Goal: Navigation & Orientation: Find specific page/section

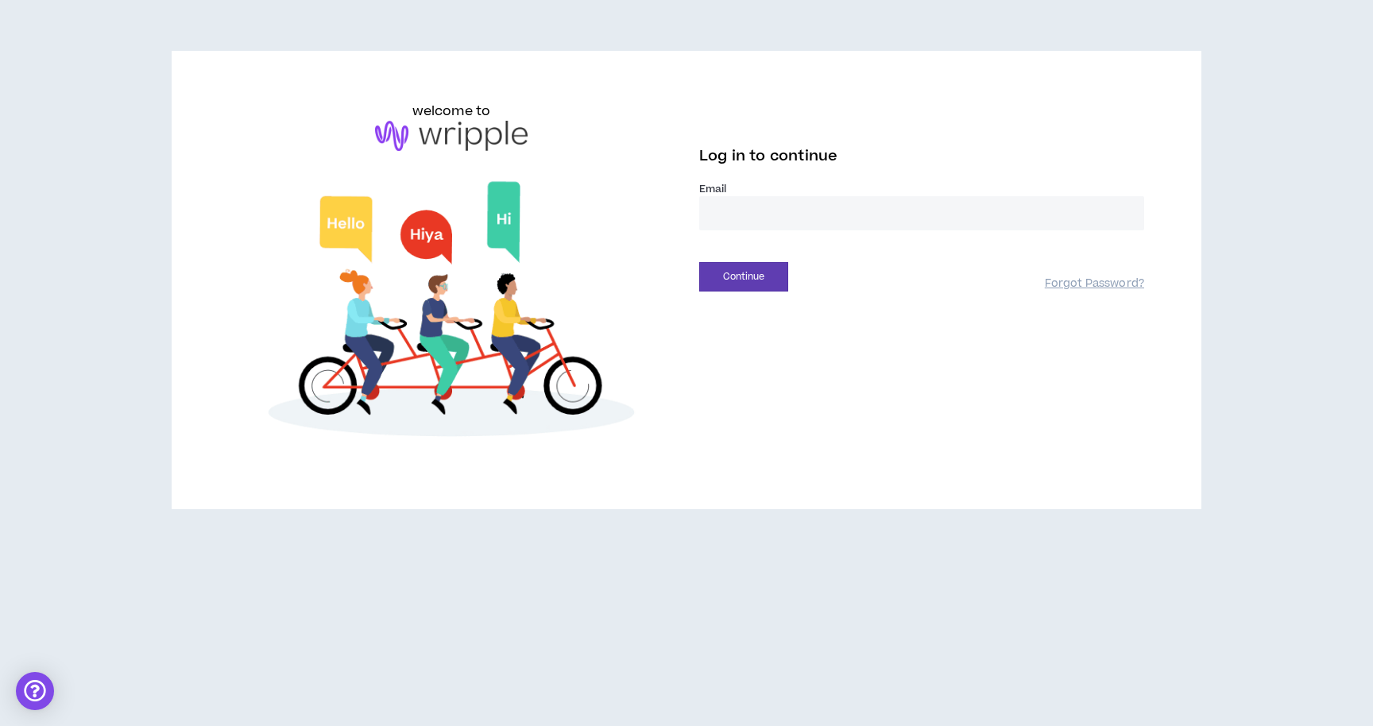
click at [756, 222] on input "email" at bounding box center [921, 213] width 445 height 34
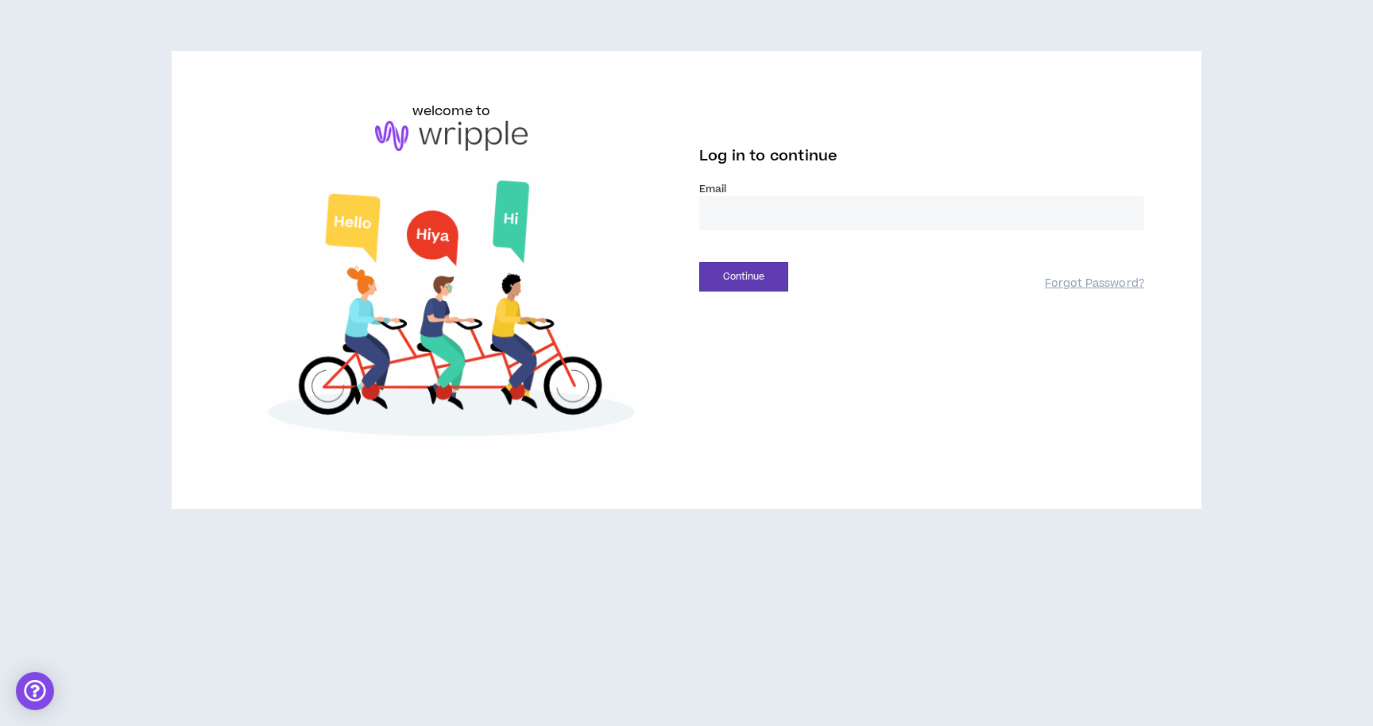
click at [822, 217] on input "email" at bounding box center [921, 213] width 445 height 34
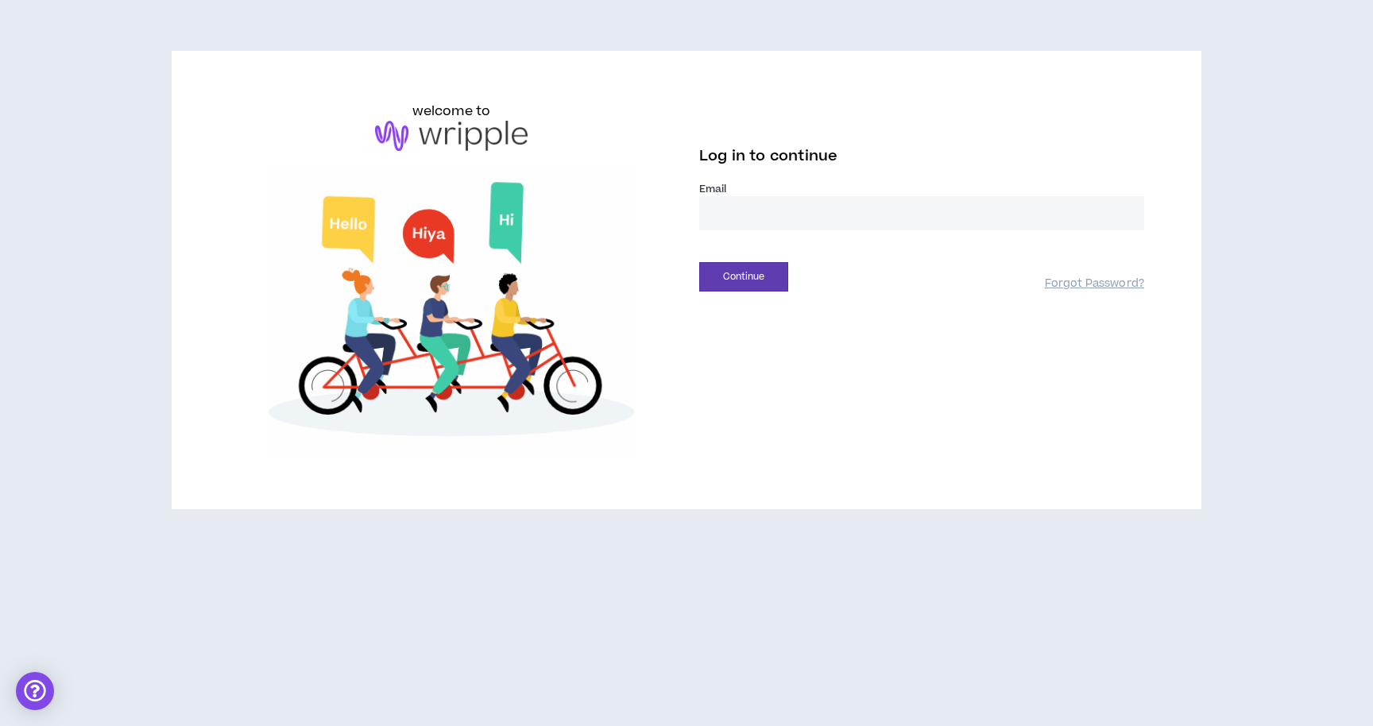
type input "**********"
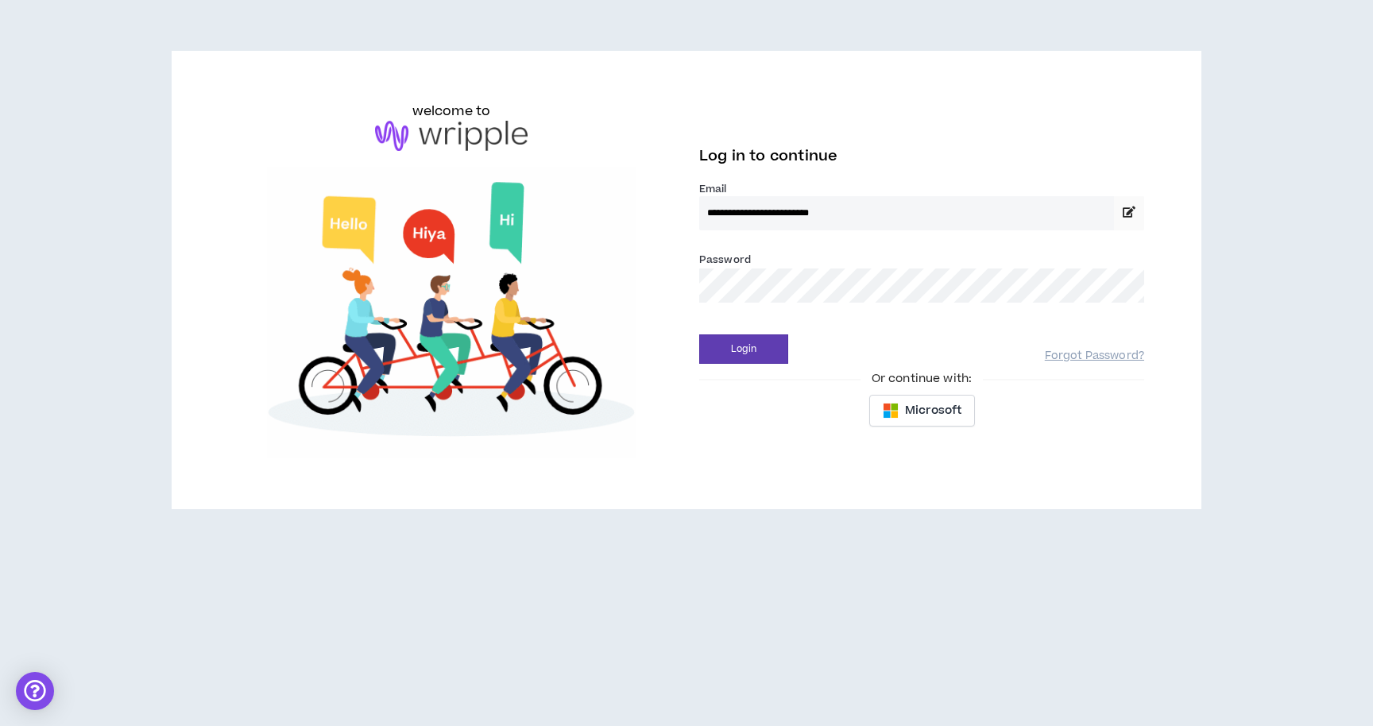
click at [1250, 53] on div "**********" at bounding box center [686, 286] width 1373 height 573
click at [826, 85] on div "**********" at bounding box center [687, 280] width 1030 height 458
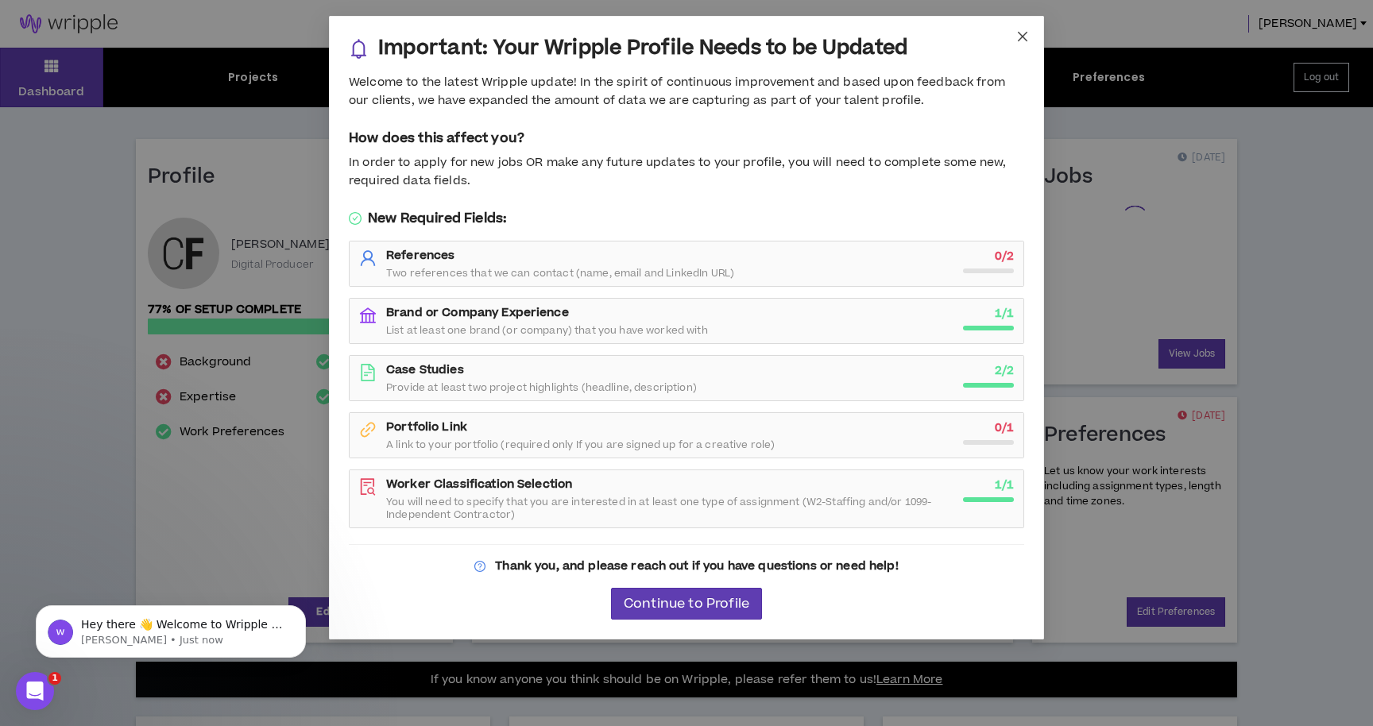
click at [1024, 32] on icon "close" at bounding box center [1022, 36] width 13 height 13
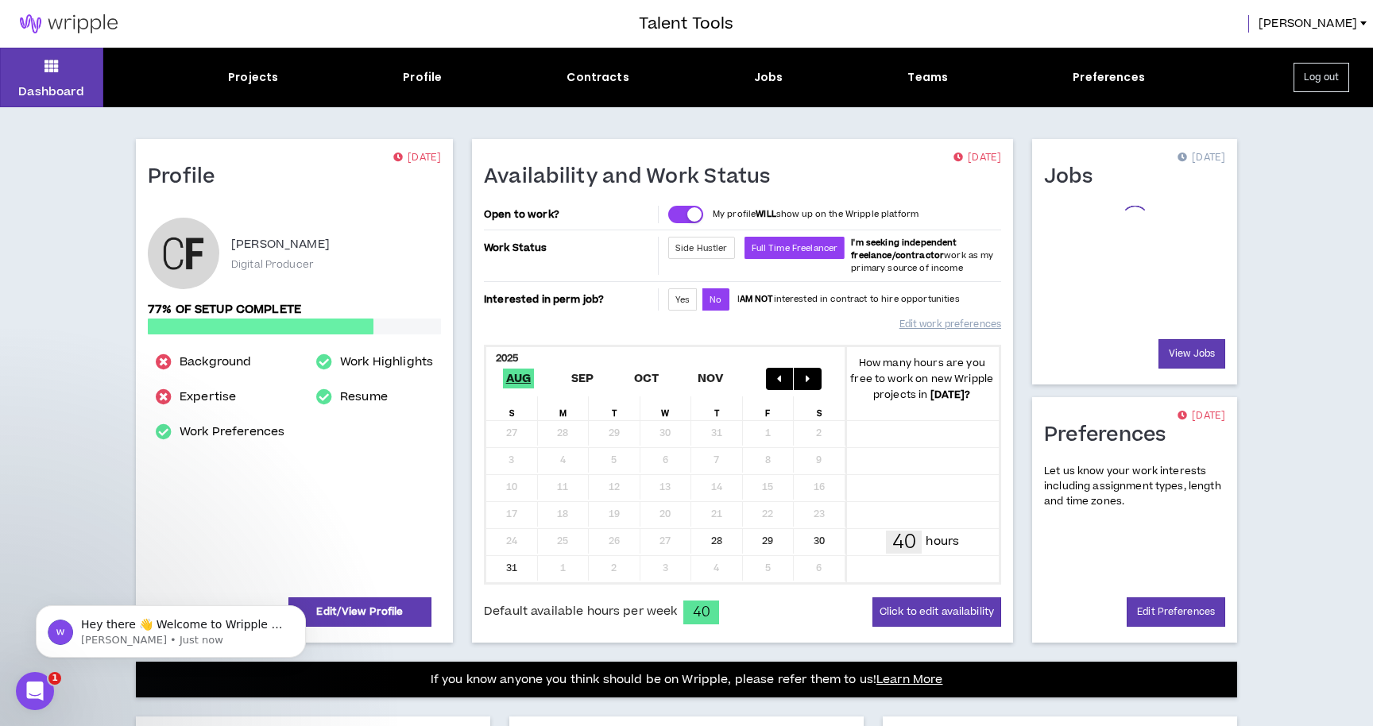
click at [1294, 147] on div "Dashboard Projects Profile Contracts Jobs Teams Preferences Log out Profile [DA…" at bounding box center [686, 557] width 1373 height 1018
click at [1333, 25] on span "[PERSON_NAME]" at bounding box center [1308, 23] width 99 height 17
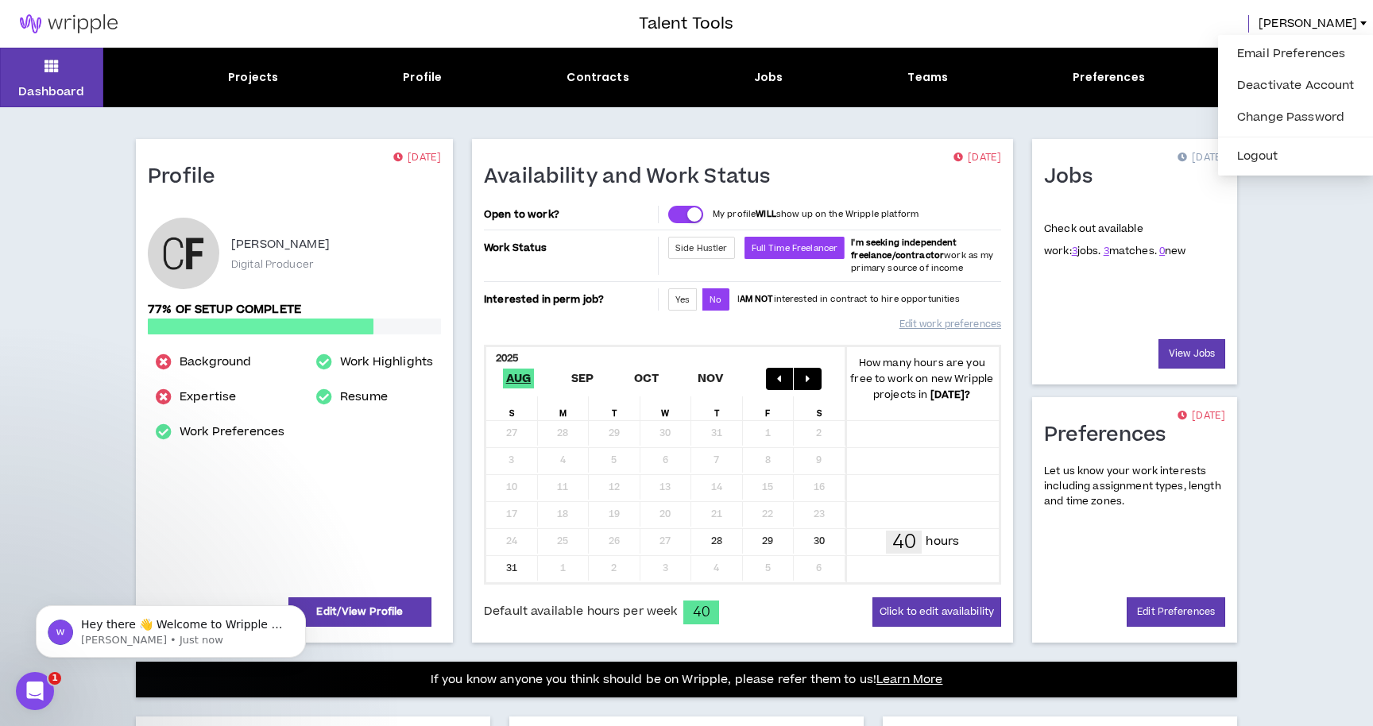
click at [1141, 33] on div "Talent Tools [PERSON_NAME]" at bounding box center [686, 24] width 1373 height 48
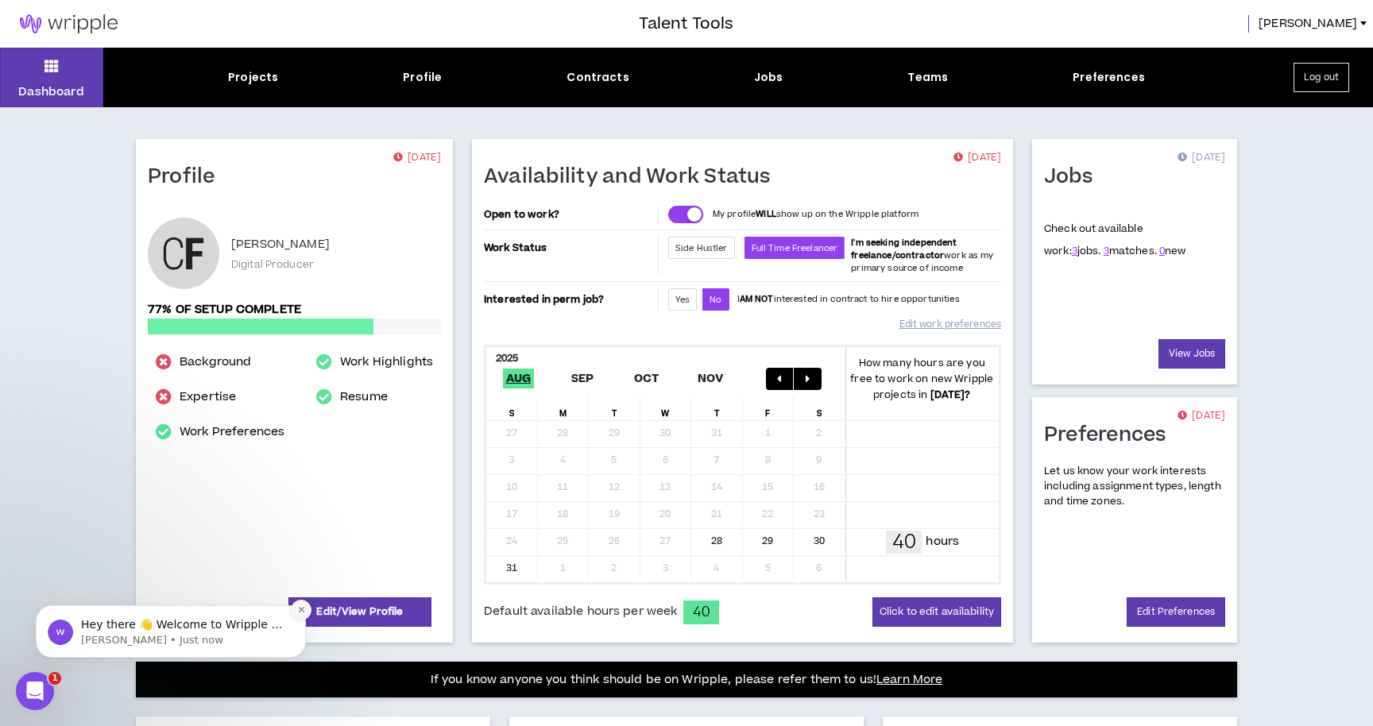
click at [300, 614] on icon "Dismiss notification" at bounding box center [301, 609] width 9 height 9
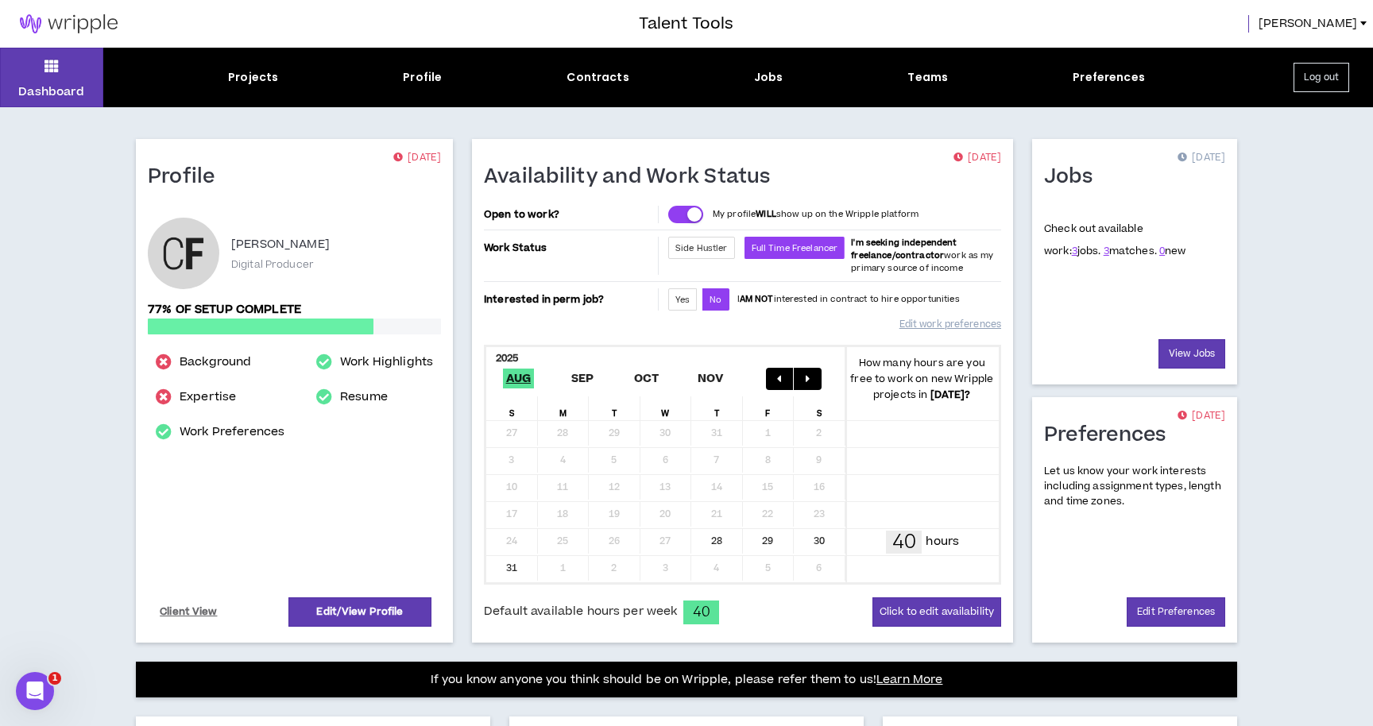
click at [1356, 19] on span "[PERSON_NAME]" at bounding box center [1308, 23] width 99 height 17
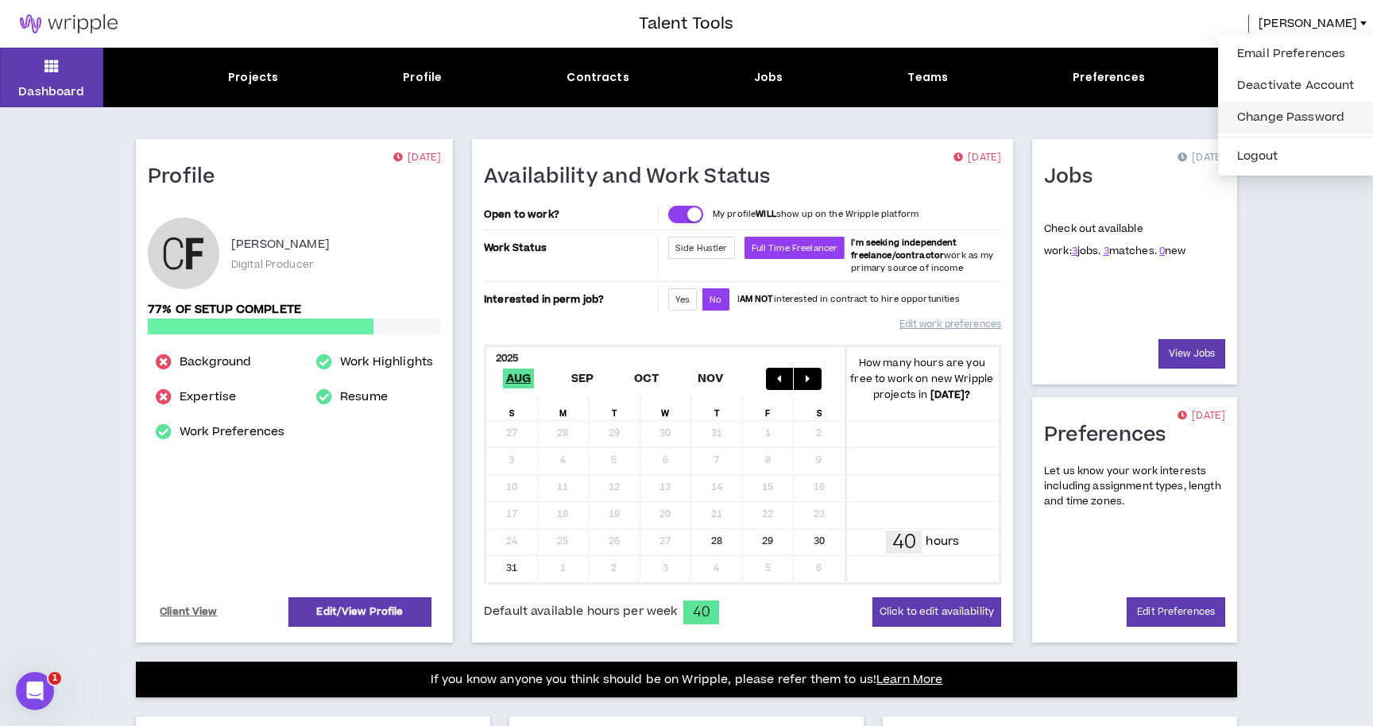
scroll to position [1, 0]
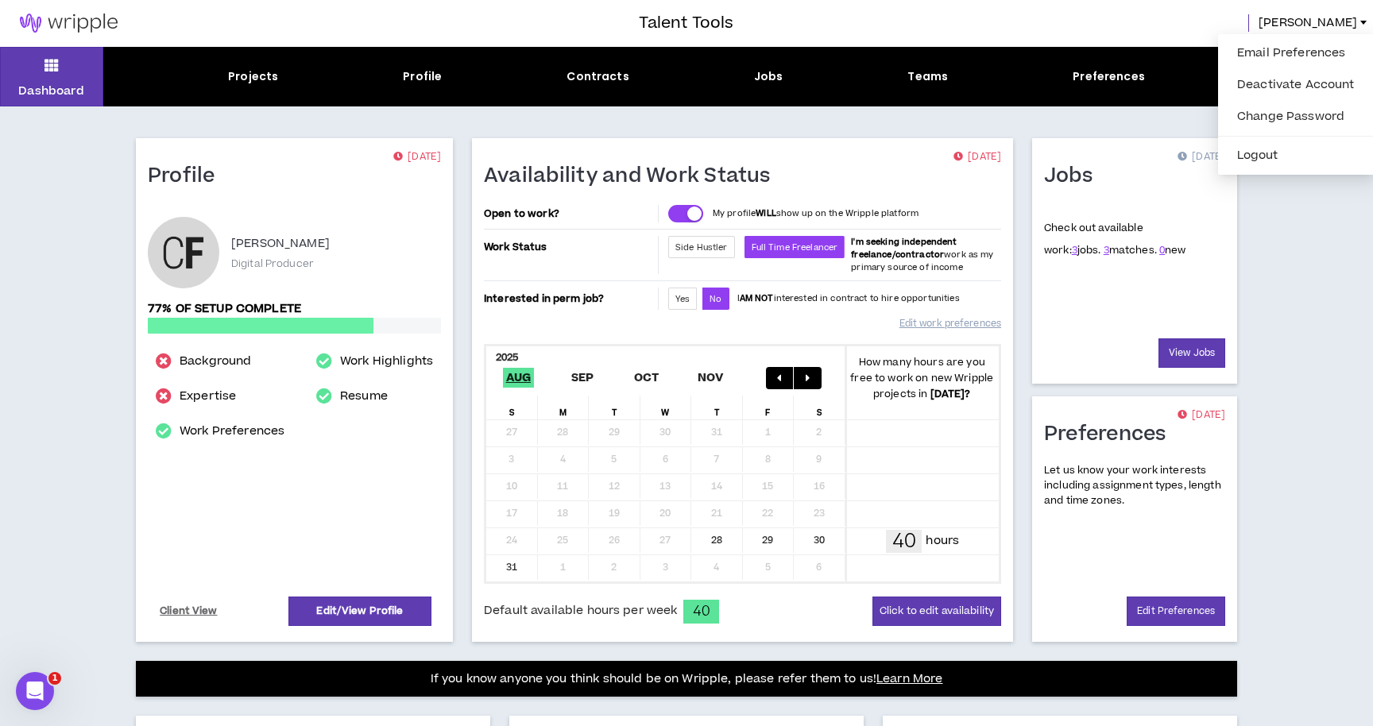
click at [1095, 10] on div "Talent Tools [PERSON_NAME]" at bounding box center [686, 23] width 1373 height 48
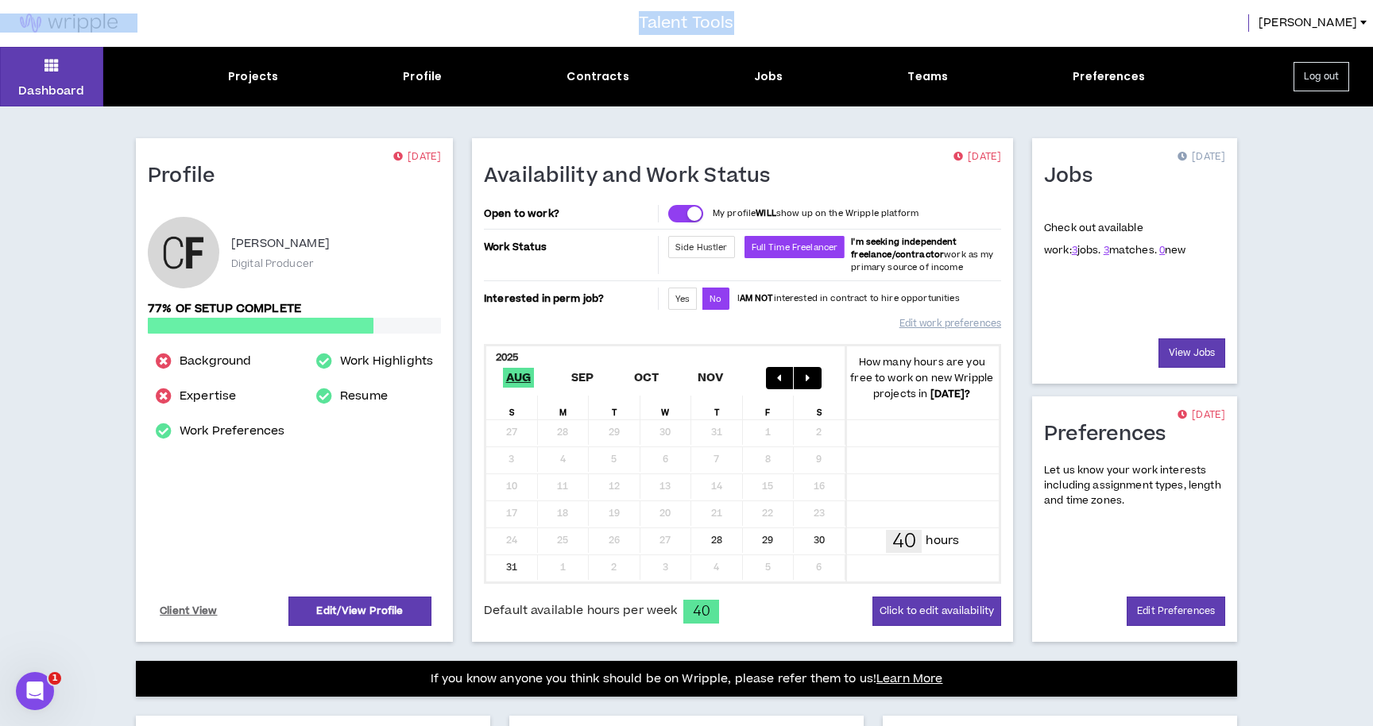
drag, startPoint x: 587, startPoint y: 17, endPoint x: 908, endPoint y: 41, distance: 321.9
click at [908, 41] on div "Talent Tools [PERSON_NAME]" at bounding box center [686, 23] width 1373 height 48
click at [822, 14] on div "[PERSON_NAME]" at bounding box center [1053, 22] width 639 height 17
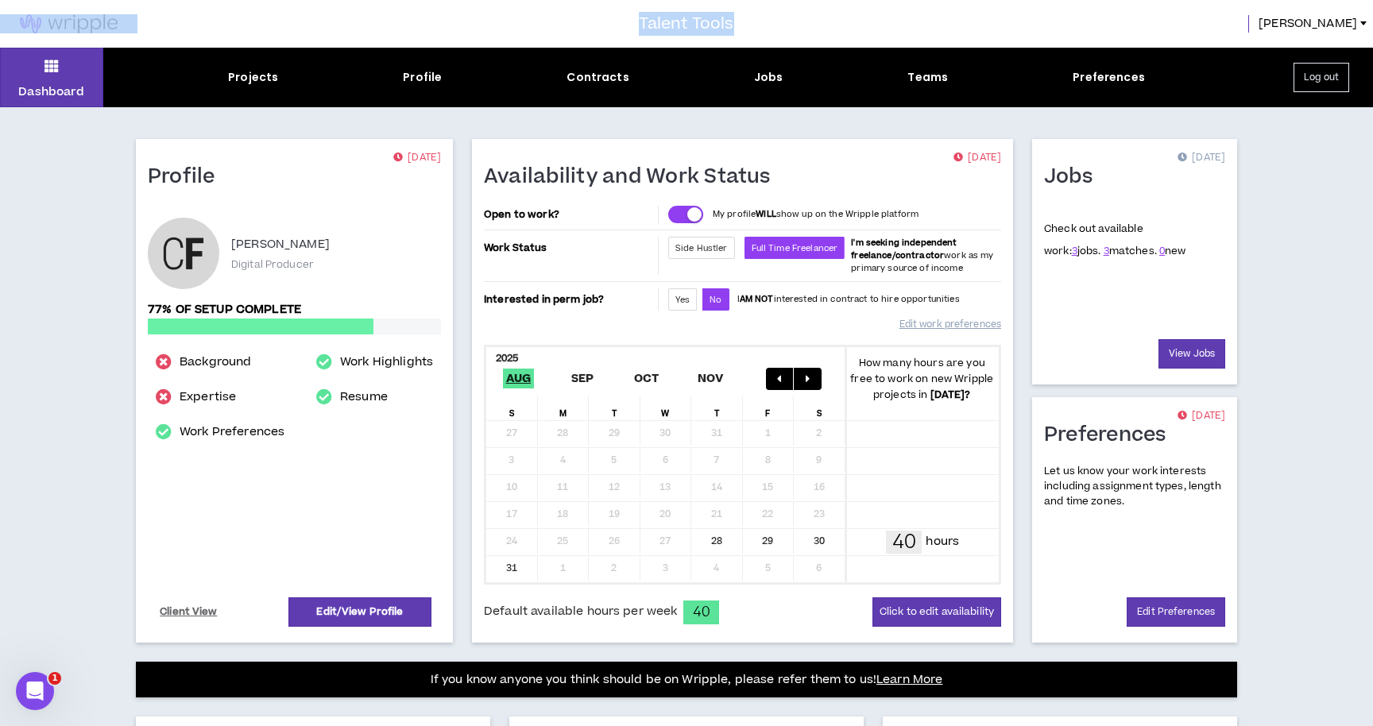
drag, startPoint x: 610, startPoint y: 20, endPoint x: 810, endPoint y: 18, distance: 199.4
click at [810, 18] on div "Talent Tools [PERSON_NAME]" at bounding box center [686, 24] width 1373 height 48
click at [624, 17] on div at bounding box center [319, 24] width 639 height 48
click at [661, 21] on h3 "Talent Tools" at bounding box center [686, 24] width 95 height 24
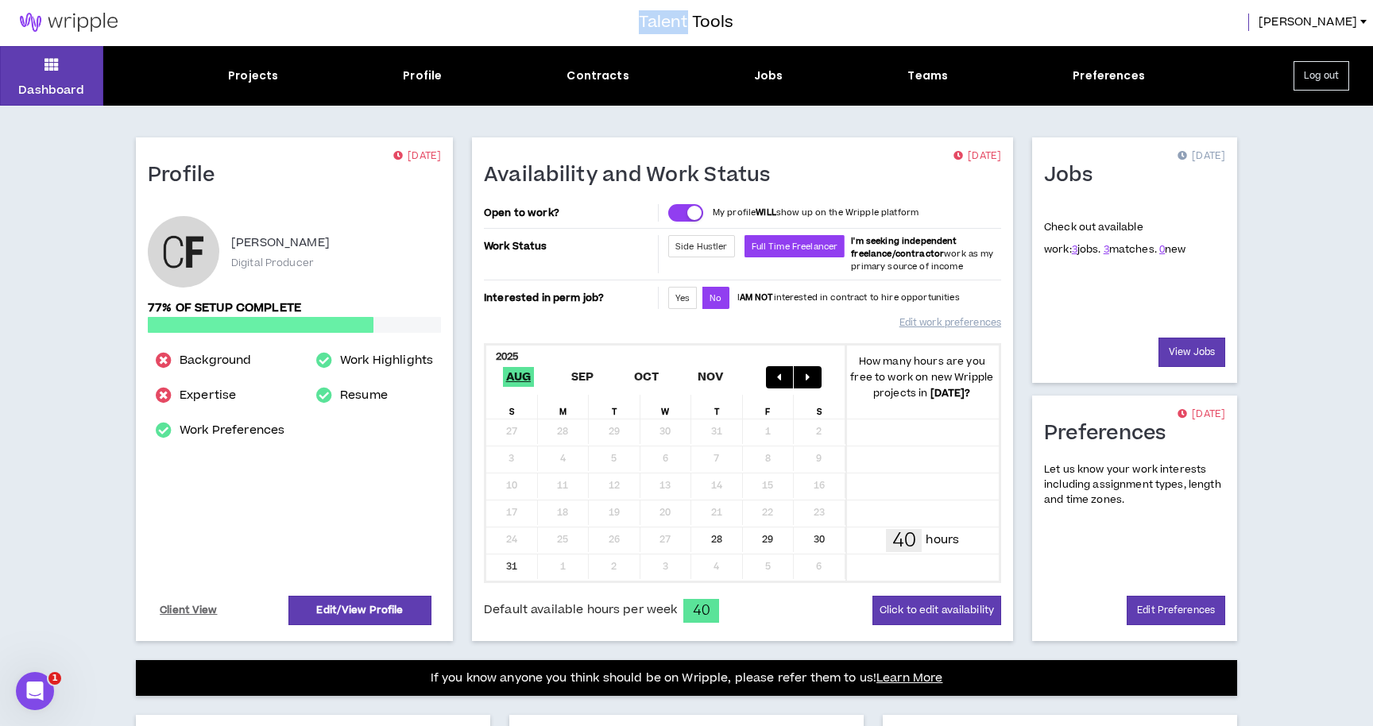
click at [661, 21] on h3 "Talent Tools" at bounding box center [686, 22] width 95 height 24
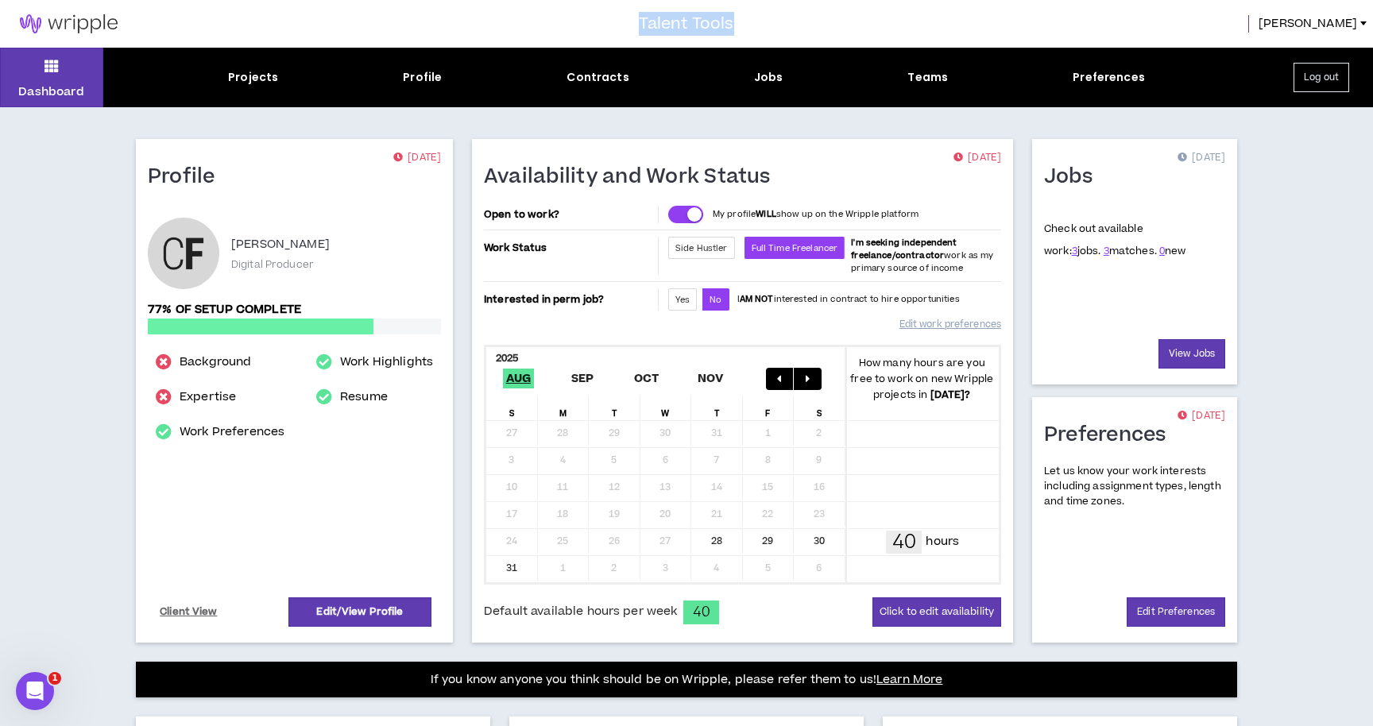
click at [661, 21] on h3 "Talent Tools" at bounding box center [686, 24] width 95 height 24
click at [675, 20] on h3 "Talent Tools" at bounding box center [686, 24] width 95 height 24
click at [658, 21] on h3 "Talent Tools" at bounding box center [686, 24] width 95 height 24
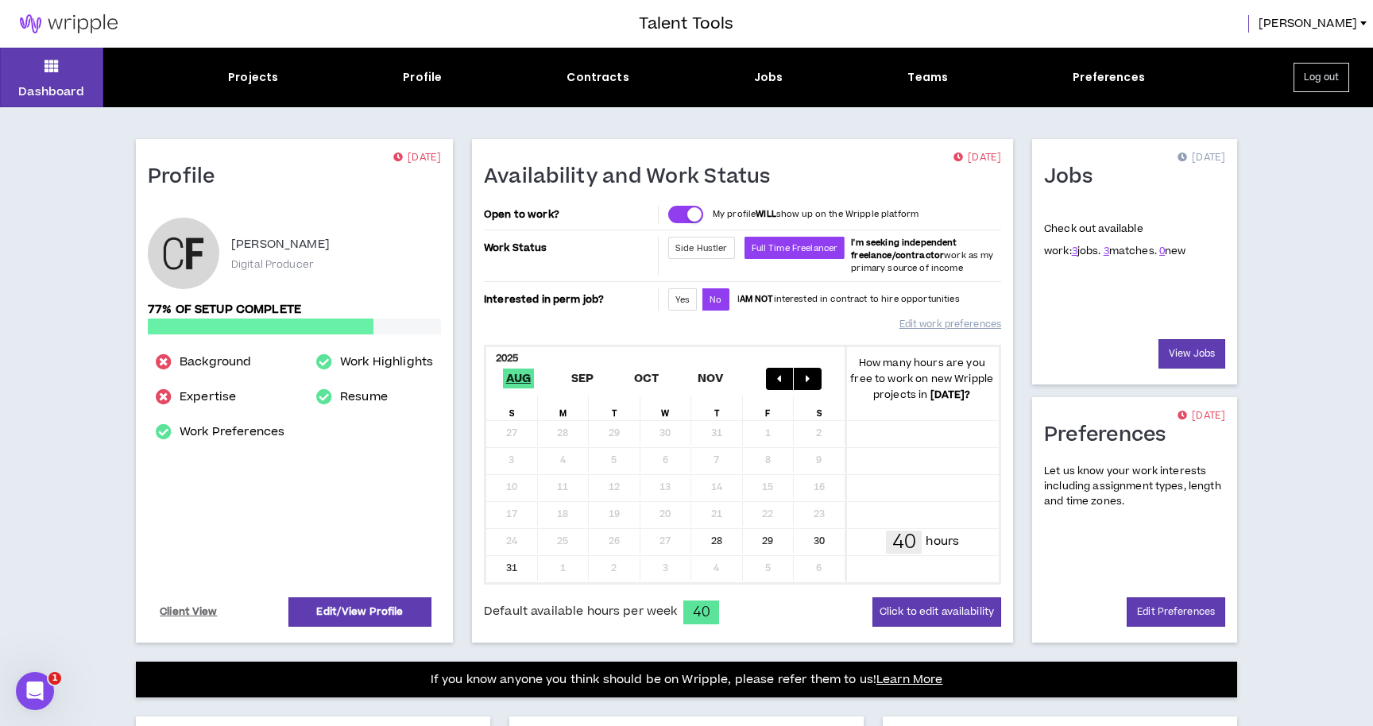
click at [609, 24] on div at bounding box center [319, 24] width 639 height 48
click at [46, 74] on icon at bounding box center [51, 66] width 14 height 22
click at [1346, 21] on span "[PERSON_NAME]" at bounding box center [1308, 23] width 99 height 17
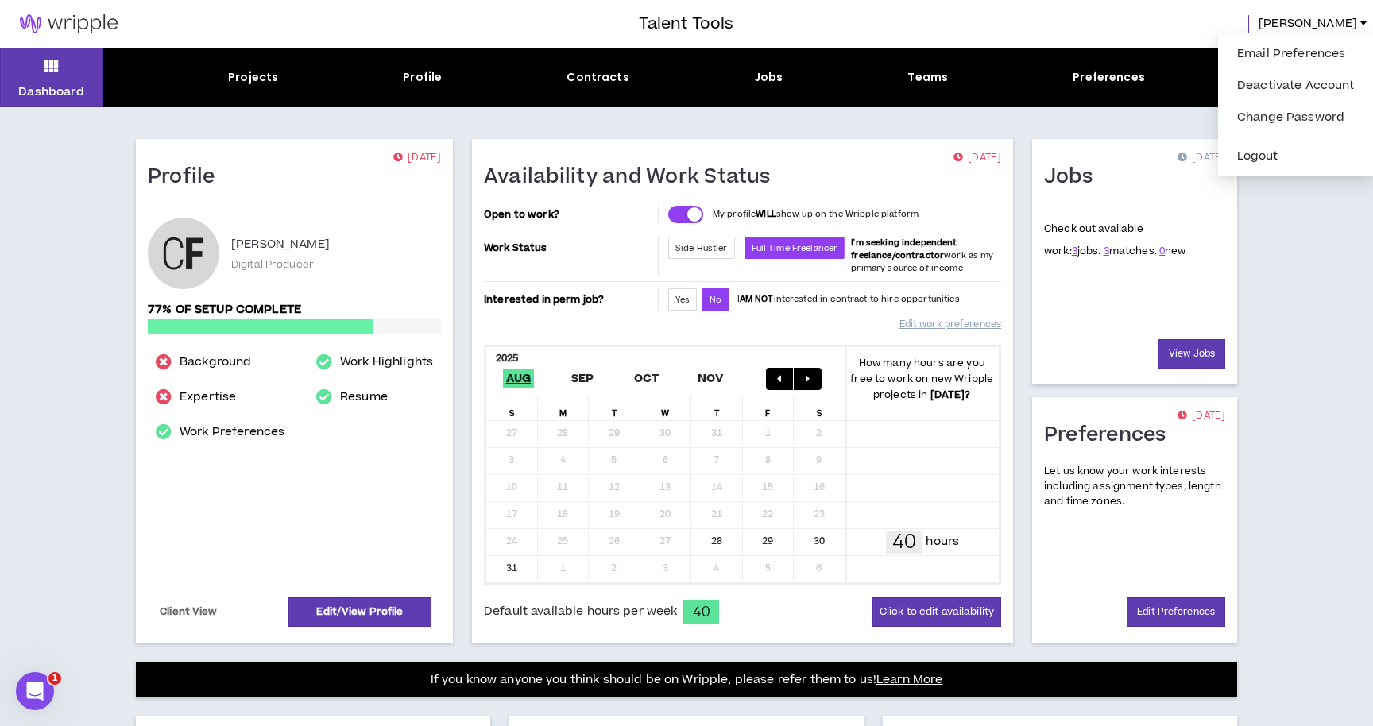
click at [1175, 14] on div "Talent Tools [PERSON_NAME]" at bounding box center [686, 24] width 1373 height 48
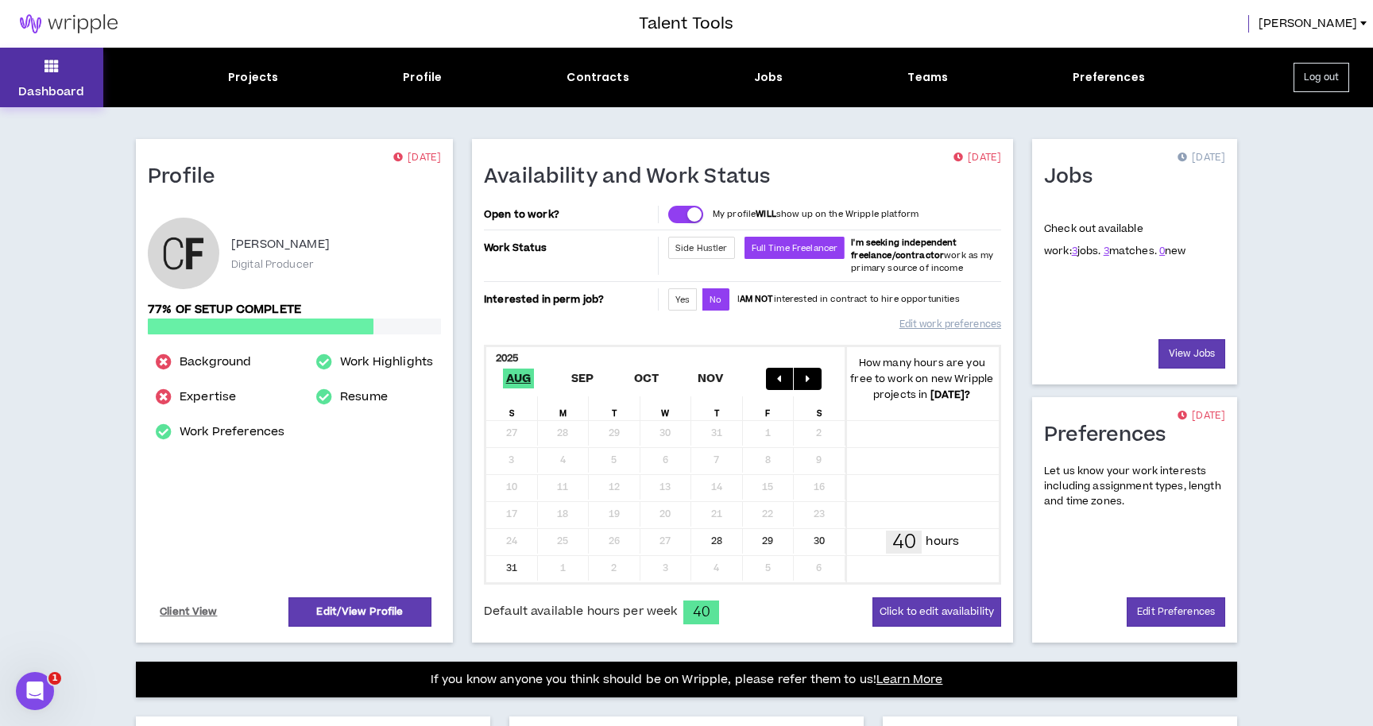
click at [36, 79] on button "Dashboard" at bounding box center [51, 78] width 103 height 60
click at [30, 68] on button "Dashboard" at bounding box center [51, 78] width 103 height 60
click at [62, 25] on img at bounding box center [68, 23] width 137 height 19
click at [69, 25] on img at bounding box center [68, 23] width 137 height 19
click at [44, 82] on button "Dashboard" at bounding box center [51, 78] width 103 height 60
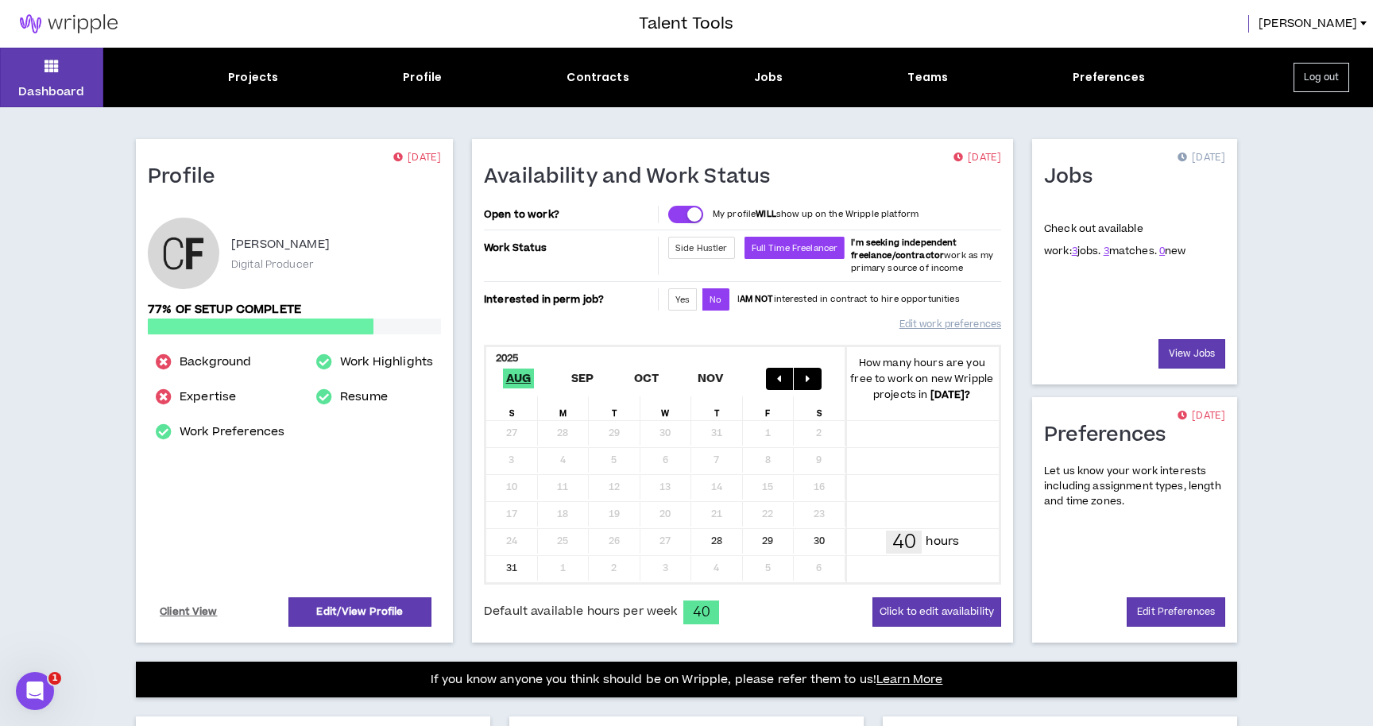
click at [57, 31] on img at bounding box center [68, 23] width 137 height 19
click at [1359, 25] on link "[PERSON_NAME]" at bounding box center [1316, 23] width 114 height 17
click at [1275, 199] on div "Dashboard Projects Profile Contracts Jobs Teams Preferences Log out Profile [DA…" at bounding box center [686, 574] width 1373 height 1052
click at [1096, 83] on div "Preferences" at bounding box center [1109, 77] width 72 height 17
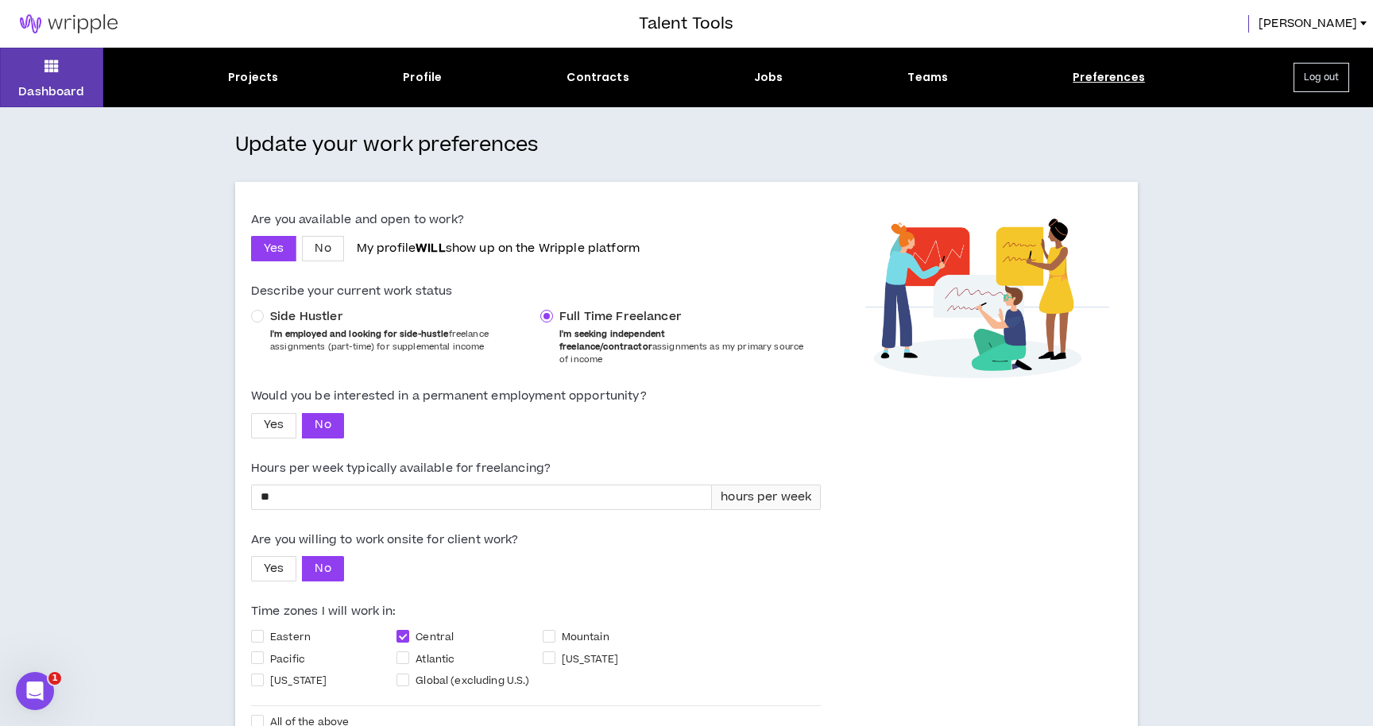
click at [224, 64] on div "Dashboard Projects Profile Contracts Jobs Teams Preferences Log out" at bounding box center [686, 78] width 1373 height 60
click at [253, 83] on div "Projects" at bounding box center [253, 77] width 50 height 17
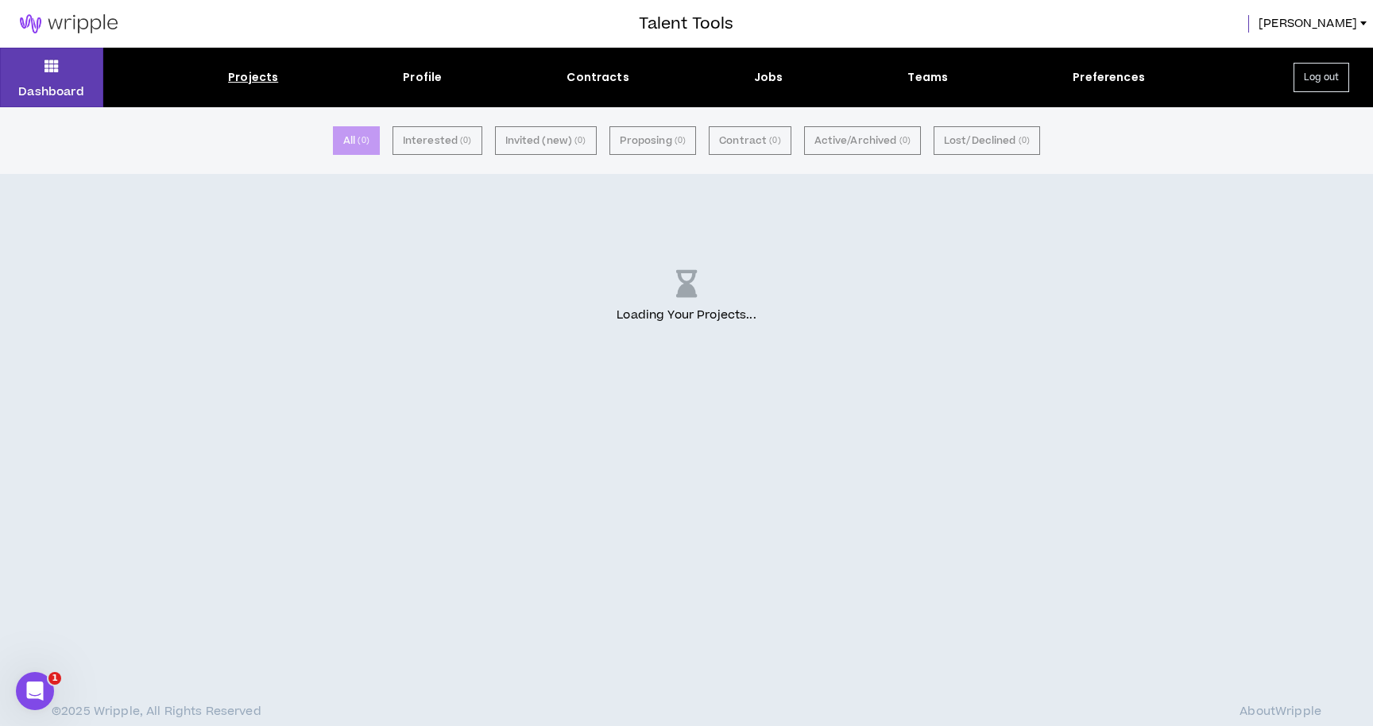
click at [78, 27] on img at bounding box center [68, 23] width 137 height 19
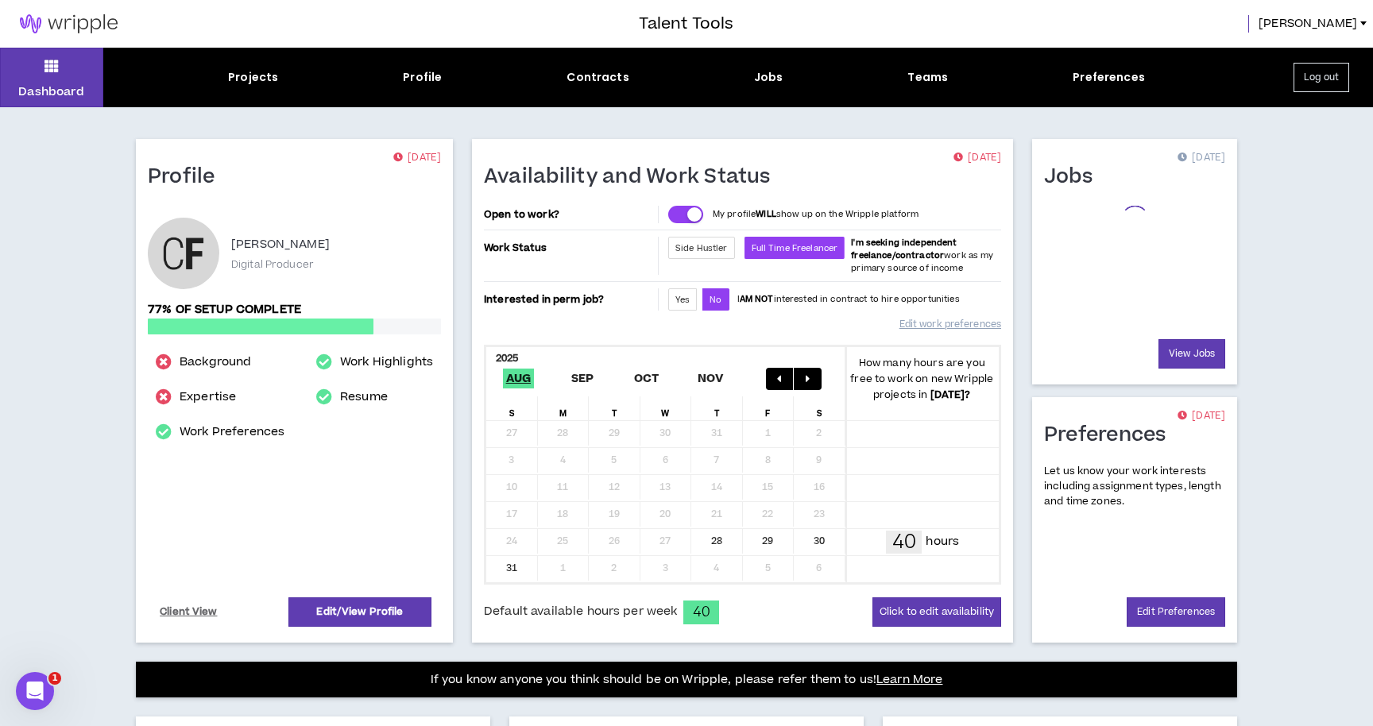
click at [78, 27] on img at bounding box center [68, 23] width 137 height 19
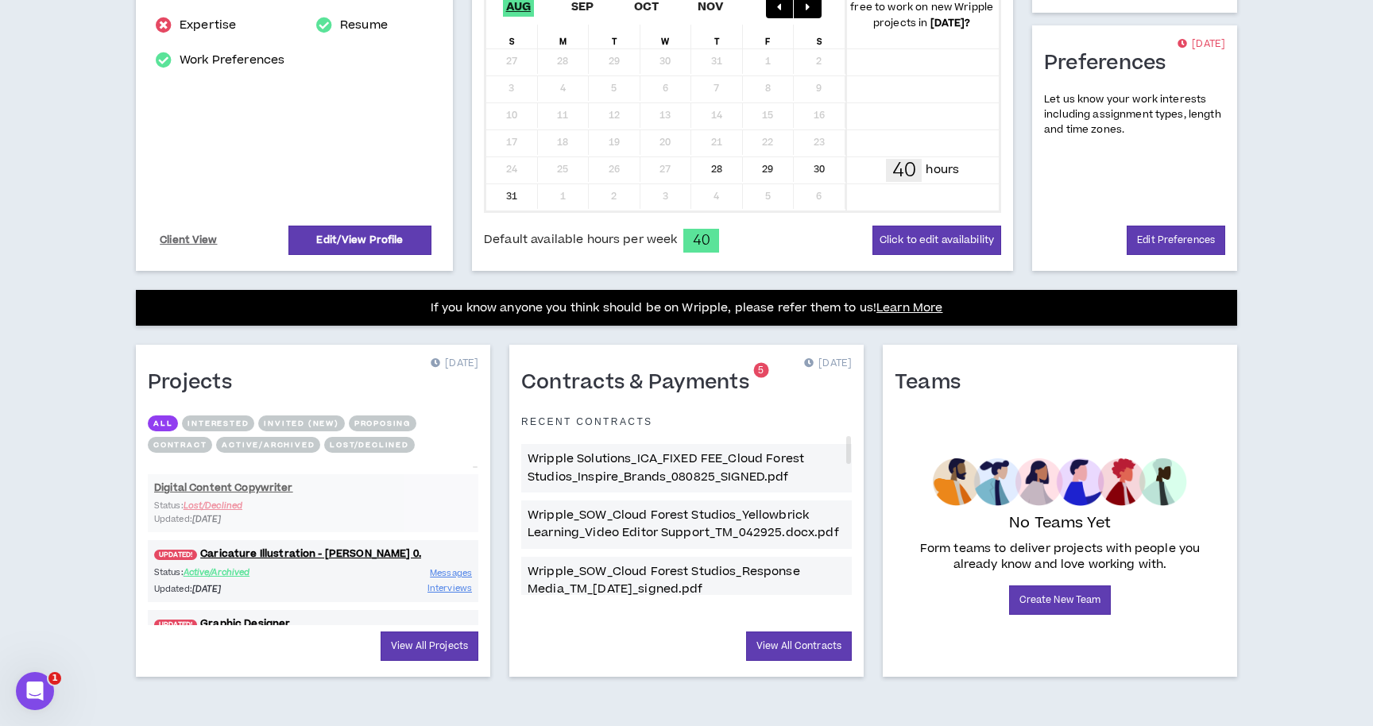
scroll to position [373, 0]
